Goal: Task Accomplishment & Management: Manage account settings

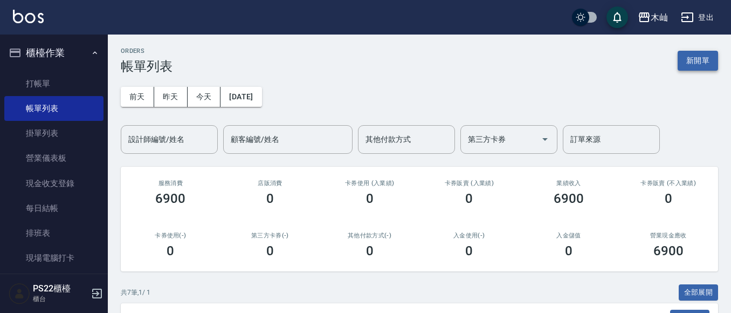
click at [704, 57] on button "新開單" at bounding box center [698, 61] width 40 height 20
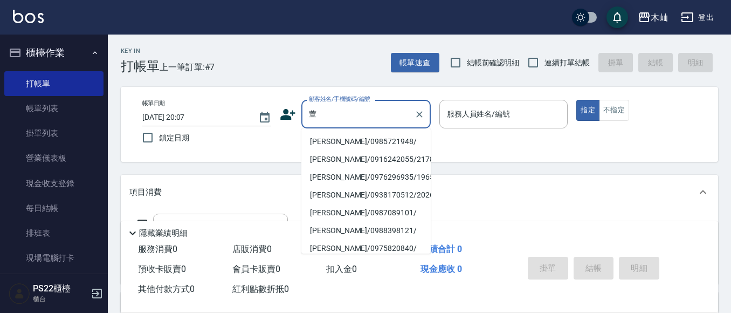
click at [336, 142] on li "[PERSON_NAME]/0985721948/" at bounding box center [365, 142] width 129 height 18
type input "[PERSON_NAME]/0985721948/"
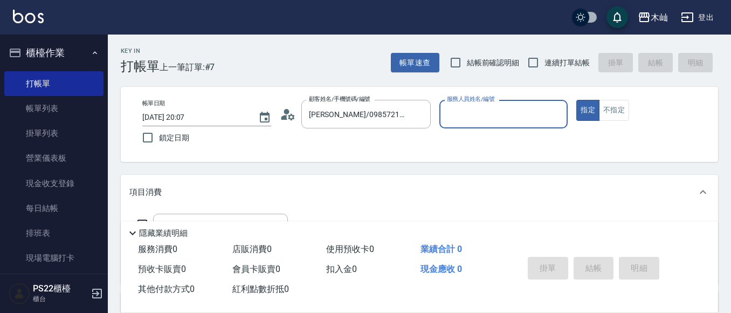
type input "小愛-10"
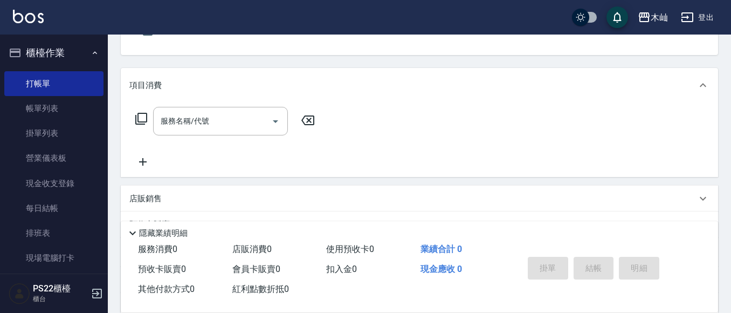
scroll to position [108, 0]
click at [236, 121] on input "服務名稱/代號" at bounding box center [212, 120] width 109 height 19
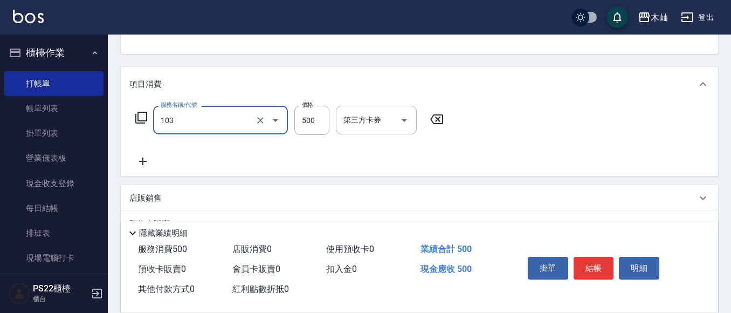
type input "B級洗剪(103)"
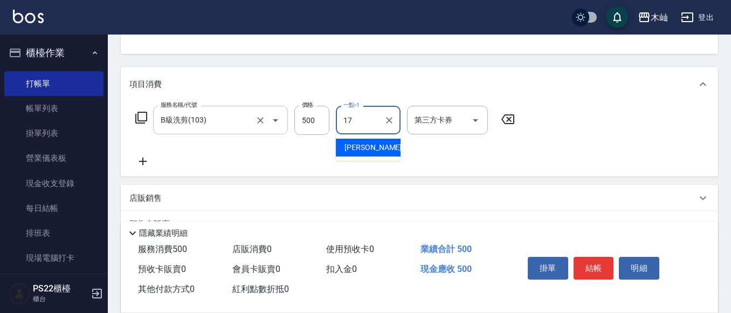
type input "[PERSON_NAME]-17"
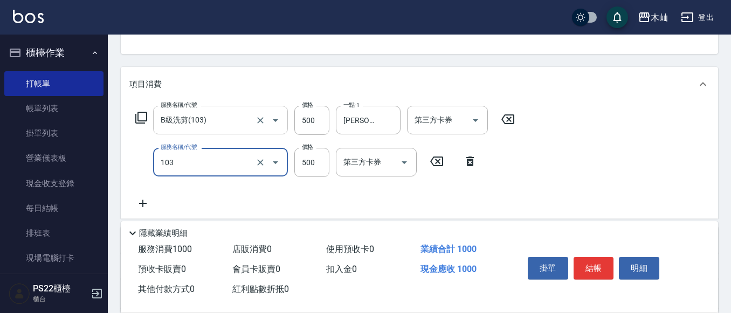
type input "B級洗剪(103)"
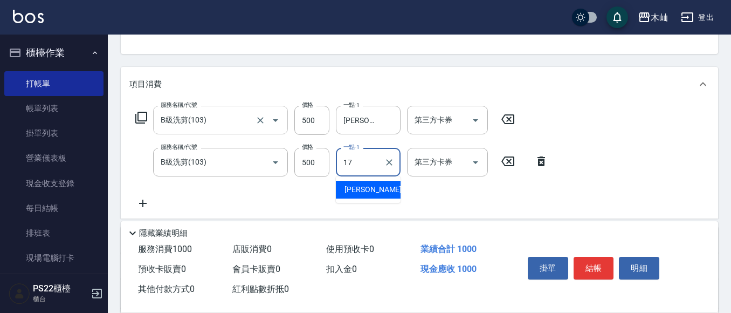
type input "[PERSON_NAME]-17"
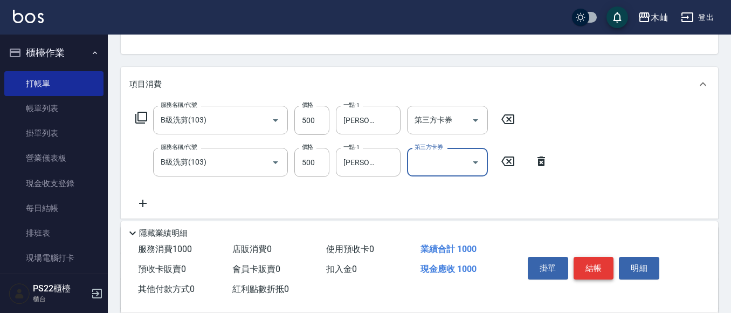
click at [597, 267] on button "結帳" at bounding box center [594, 268] width 40 height 23
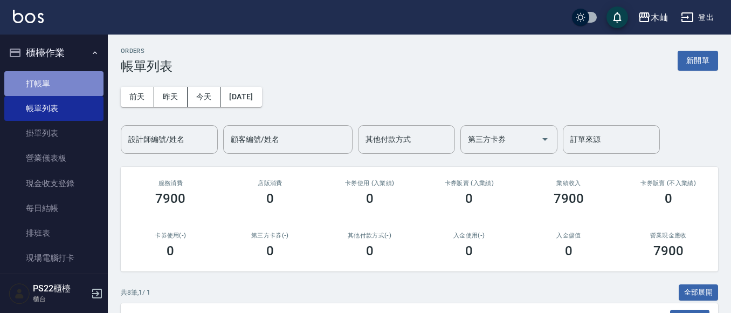
click at [81, 85] on link "打帳單" at bounding box center [53, 83] width 99 height 25
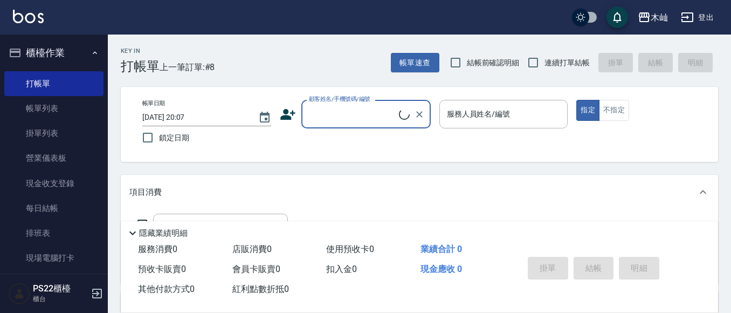
click at [325, 119] on input "顧客姓名/手機號碼/編號" at bounding box center [352, 114] width 93 height 19
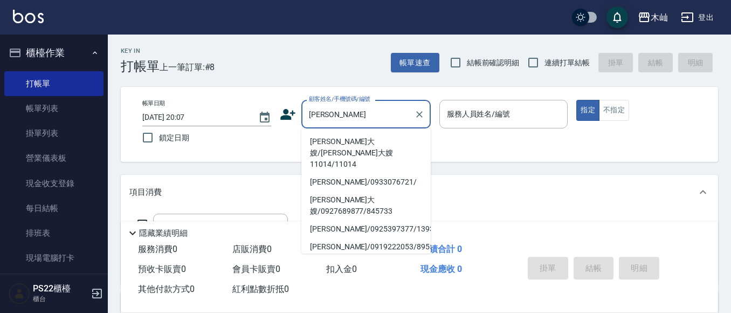
click at [350, 142] on li "[PERSON_NAME]大嫂/[PERSON_NAME]大嫂11014/11014" at bounding box center [365, 153] width 129 height 40
type input "[PERSON_NAME]大嫂/[PERSON_NAME]大嫂11014/11014"
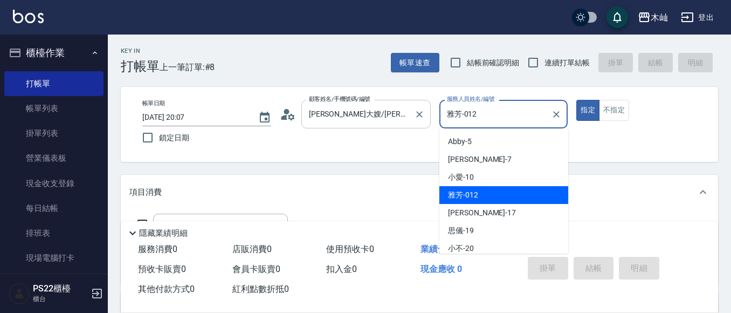
drag, startPoint x: 499, startPoint y: 120, endPoint x: 428, endPoint y: 122, distance: 71.2
click at [428, 122] on div "帳單日期 [DATE] 20:07 鎖定日期 顧客姓名/手機號碼/編號 [PERSON_NAME]大嫂/[PERSON_NAME]大嫂11014/11014 …" at bounding box center [419, 124] width 571 height 49
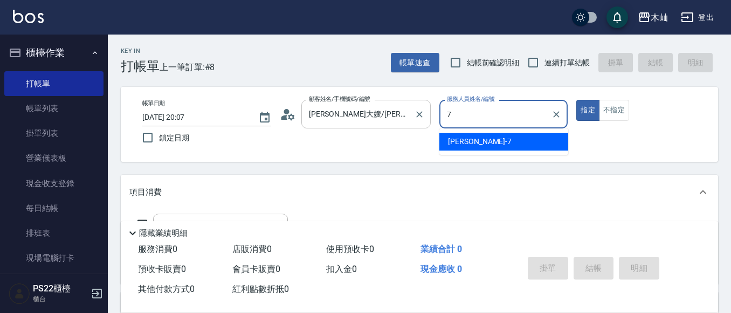
type input "[PERSON_NAME]-7"
type button "true"
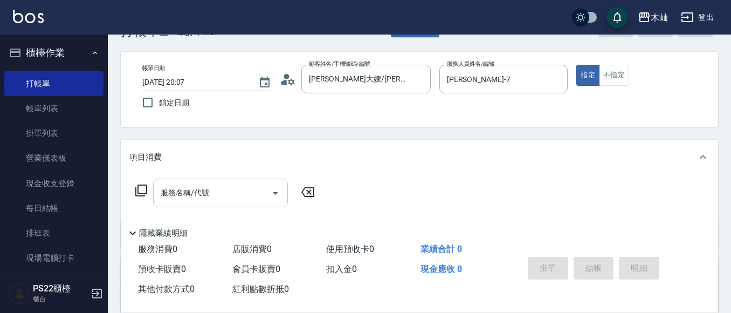
scroll to position [54, 0]
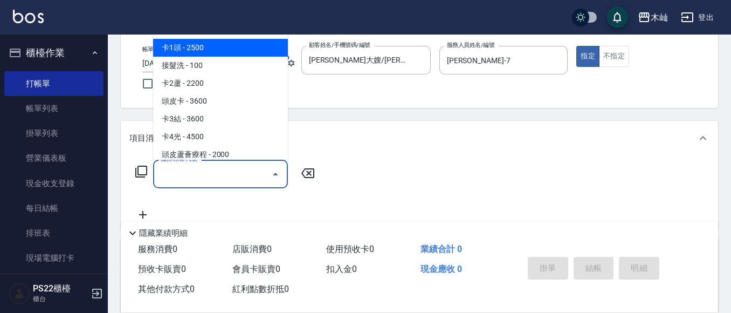
click at [236, 169] on input "服務名稱/代號" at bounding box center [212, 173] width 109 height 19
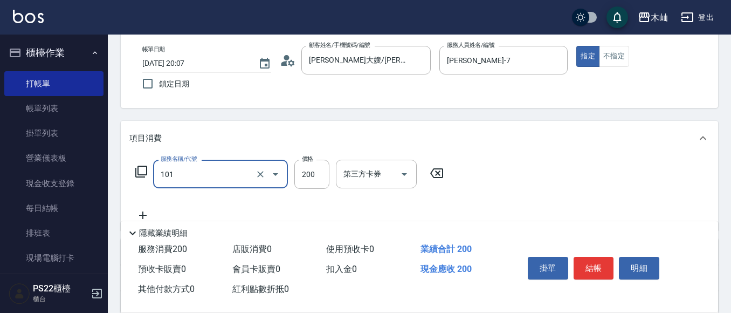
type input "洗髮(101)"
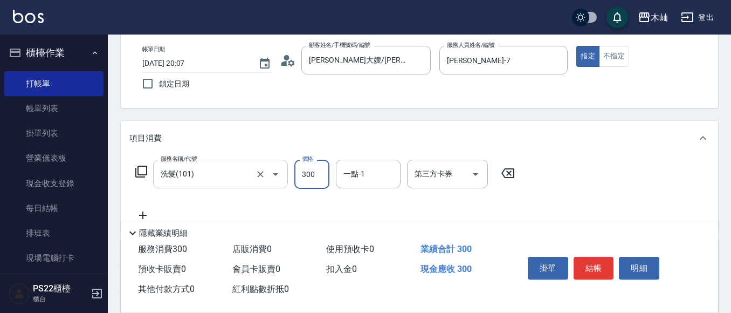
type input "300"
click at [599, 270] on button "結帳" at bounding box center [594, 268] width 40 height 23
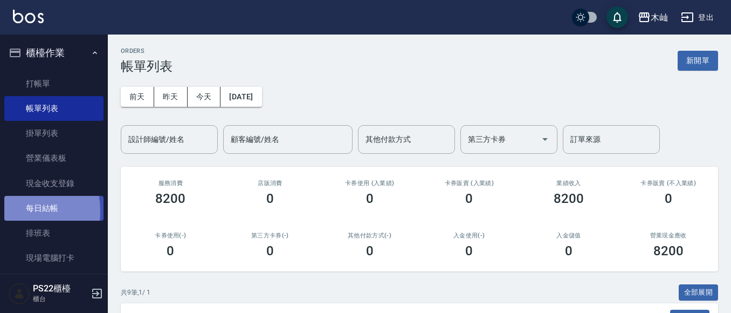
click at [8, 211] on link "每日結帳" at bounding box center [53, 208] width 99 height 25
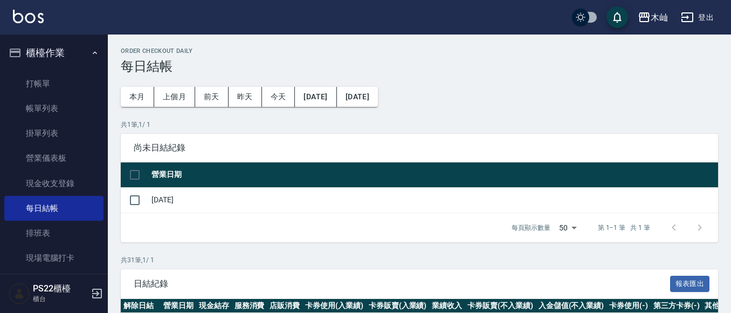
click at [135, 174] on input "checkbox" at bounding box center [134, 174] width 23 height 23
checkbox input "true"
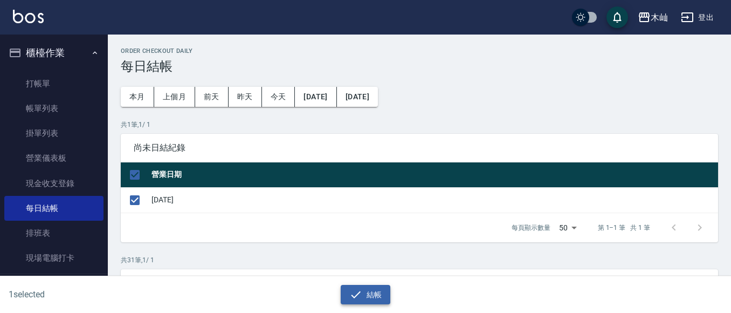
click at [387, 300] on button "結帳" at bounding box center [366, 295] width 50 height 20
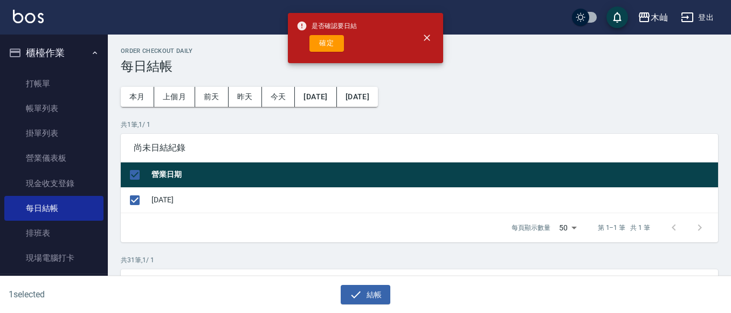
click at [322, 34] on div "是否確認要日結 確定" at bounding box center [327, 38] width 60 height 44
click at [322, 40] on button "確定" at bounding box center [326, 43] width 35 height 17
checkbox input "false"
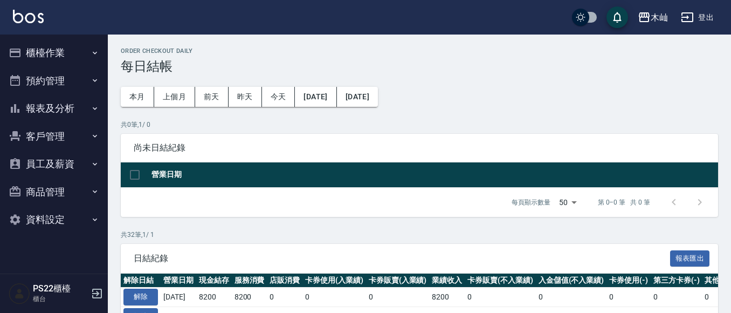
click at [50, 104] on button "報表及分析" at bounding box center [53, 108] width 99 height 28
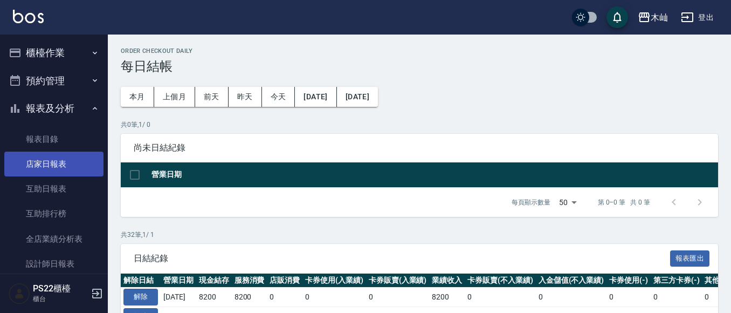
click at [66, 158] on link "店家日報表" at bounding box center [53, 163] width 99 height 25
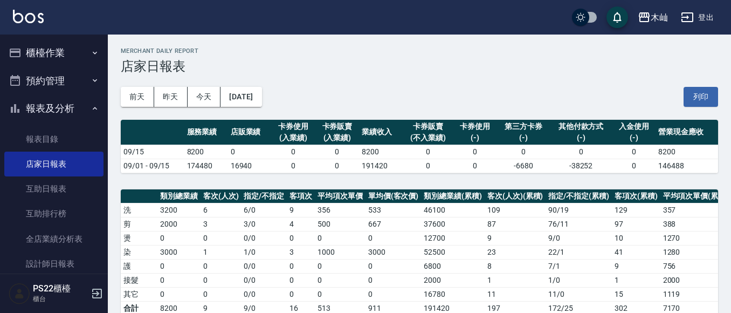
scroll to position [323, 0]
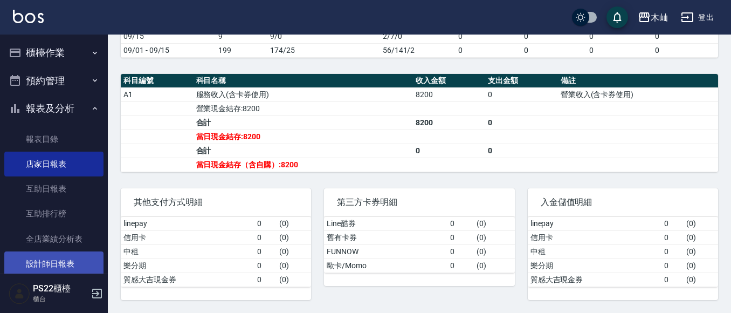
click at [45, 270] on link "設計師日報表" at bounding box center [53, 263] width 99 height 25
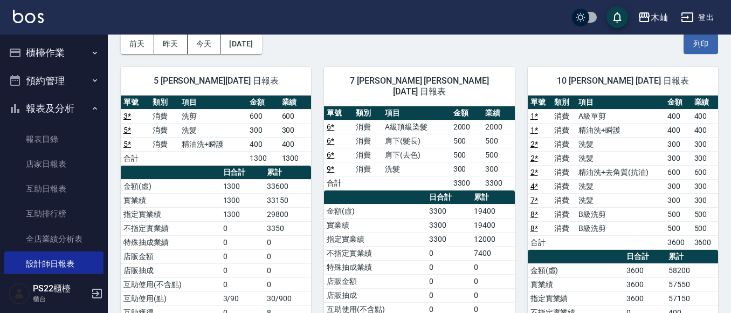
scroll to position [54, 0]
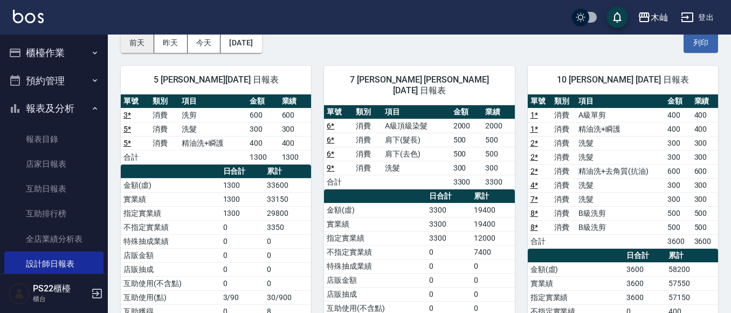
click at [148, 39] on button "前天" at bounding box center [137, 43] width 33 height 20
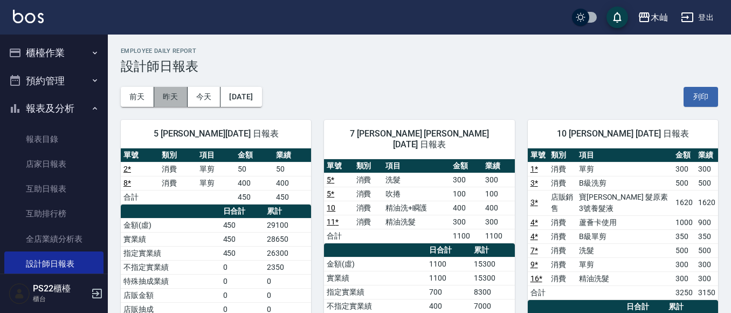
click at [178, 96] on button "昨天" at bounding box center [170, 97] width 33 height 20
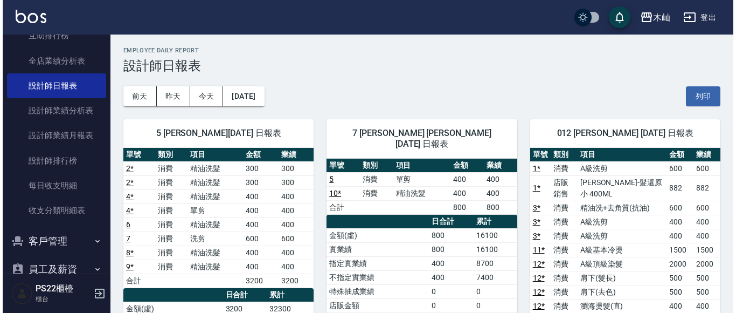
scroll to position [40, 0]
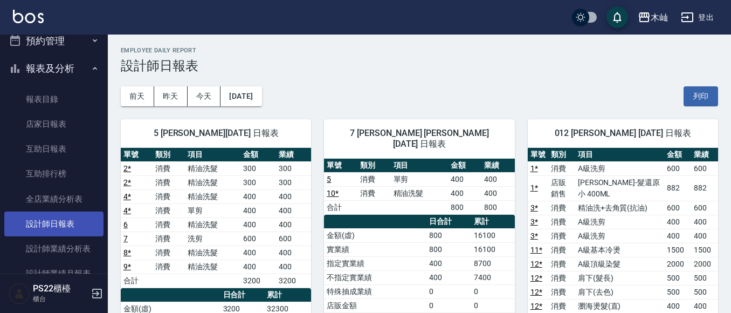
click at [58, 223] on link "設計師日報表" at bounding box center [53, 223] width 99 height 25
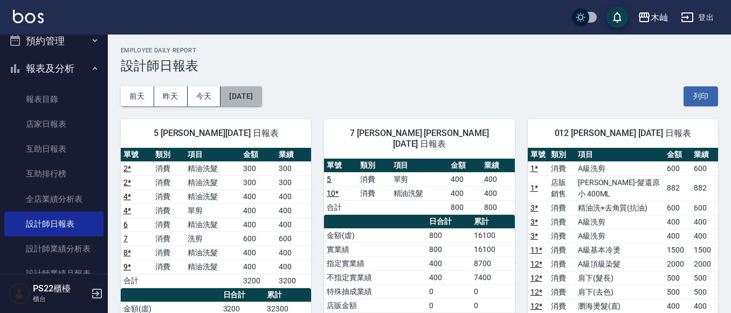
click at [261, 90] on button "[DATE]" at bounding box center [240, 96] width 41 height 20
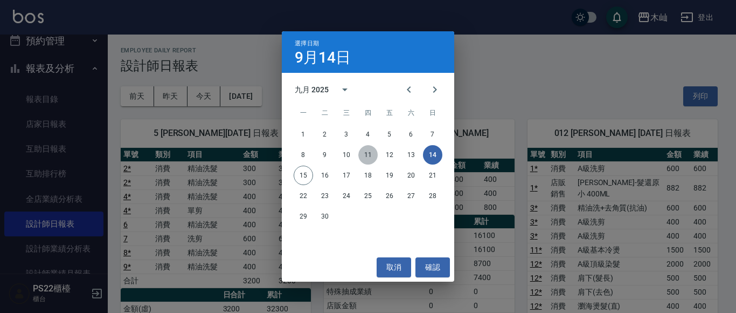
click at [369, 153] on button "11" at bounding box center [368, 154] width 19 height 19
